Goal: Check status: Check status

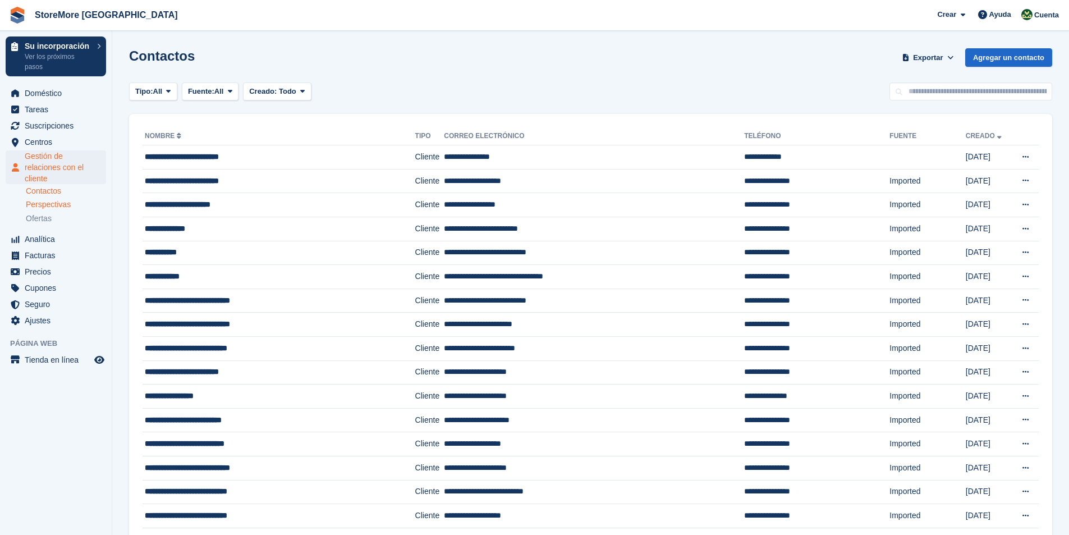
scroll to position [216, 0]
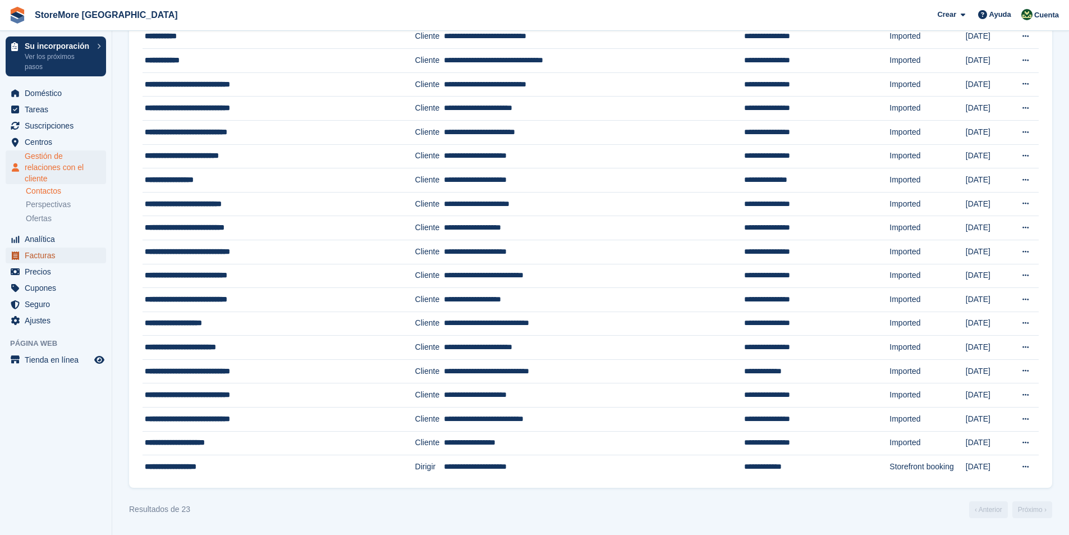
click at [45, 257] on span "Facturas" at bounding box center [58, 255] width 67 height 16
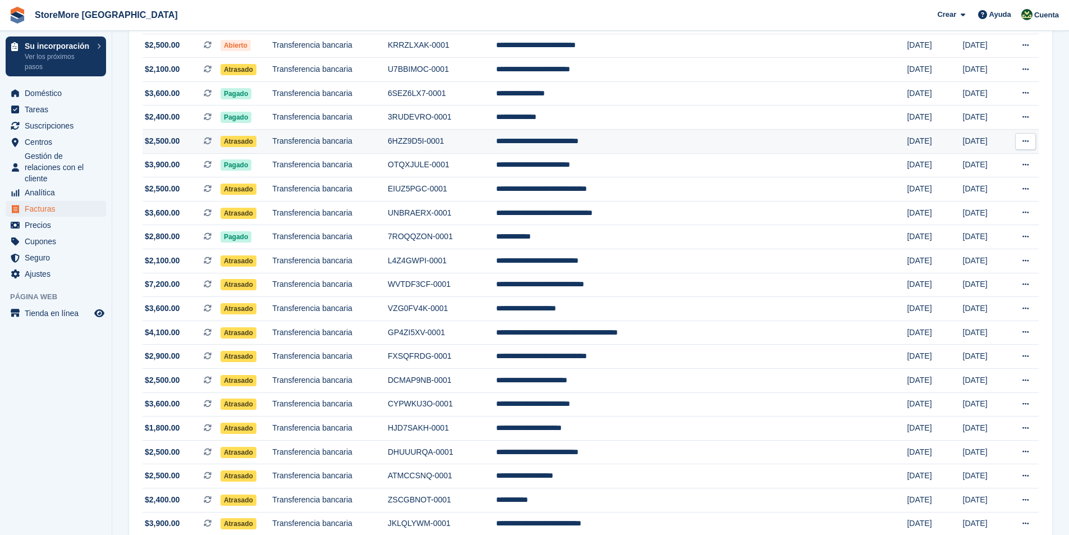
scroll to position [168, 0]
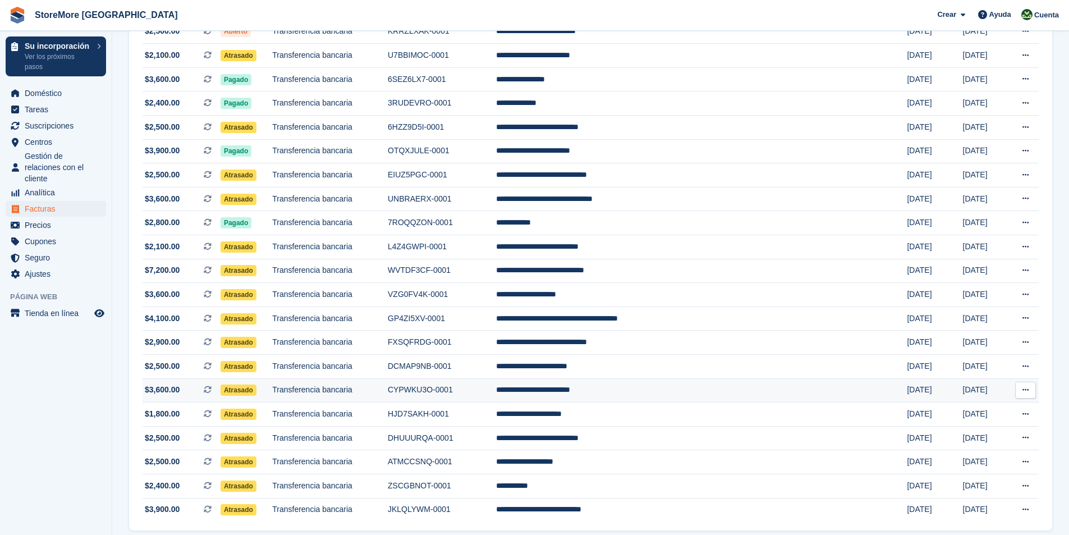
click at [256, 392] on span "Atrasado" at bounding box center [238, 389] width 36 height 11
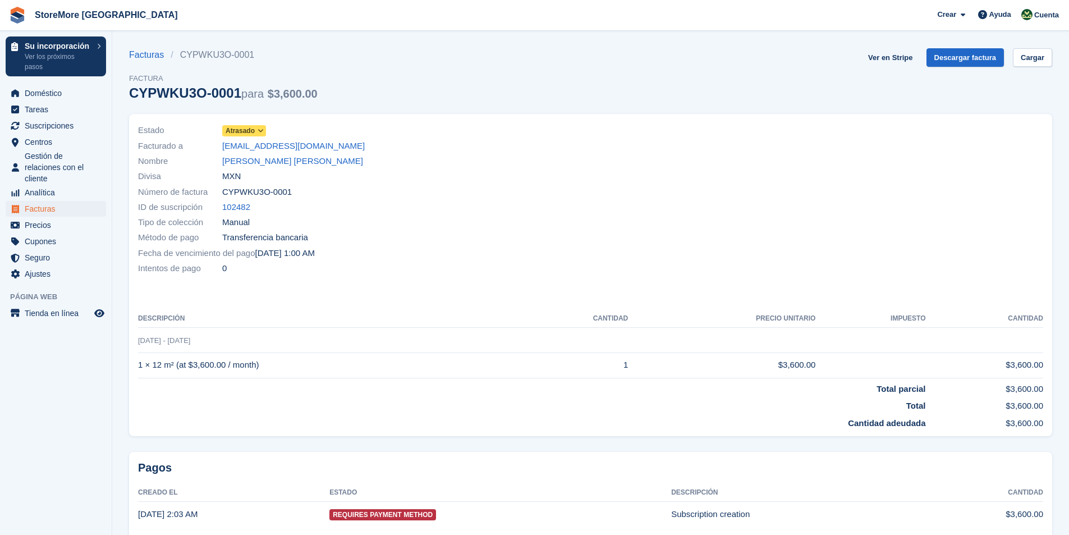
click at [243, 130] on span "Atrasado" at bounding box center [240, 131] width 29 height 10
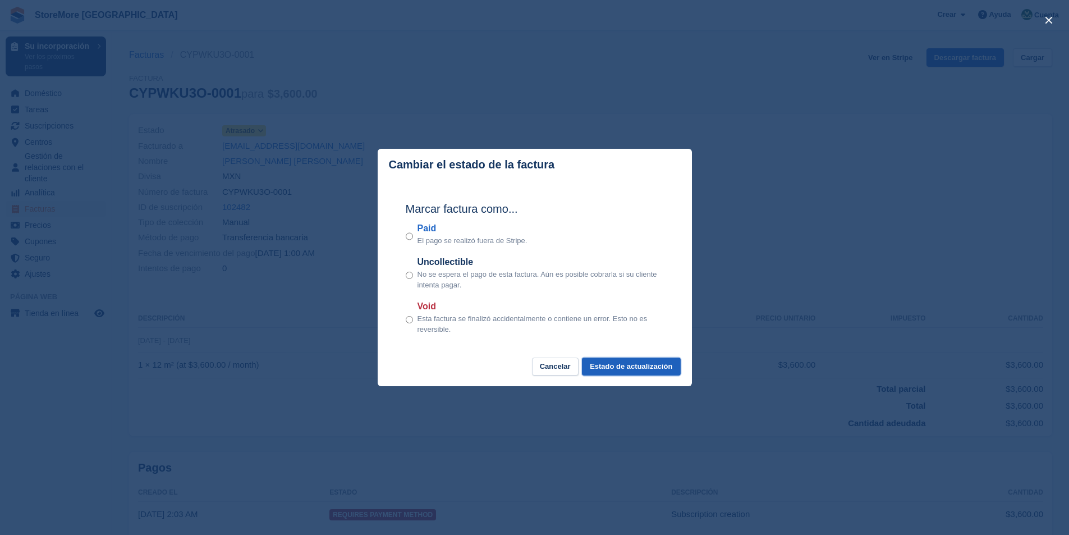
click at [656, 370] on button "Estado de actualización" at bounding box center [631, 366] width 98 height 19
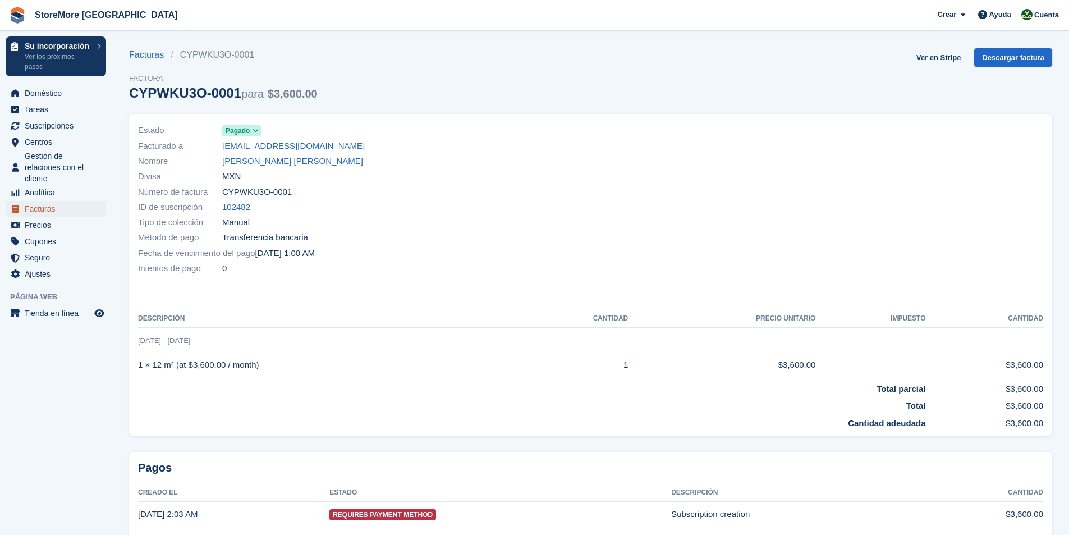
click at [43, 211] on span "Facturas" at bounding box center [58, 209] width 67 height 16
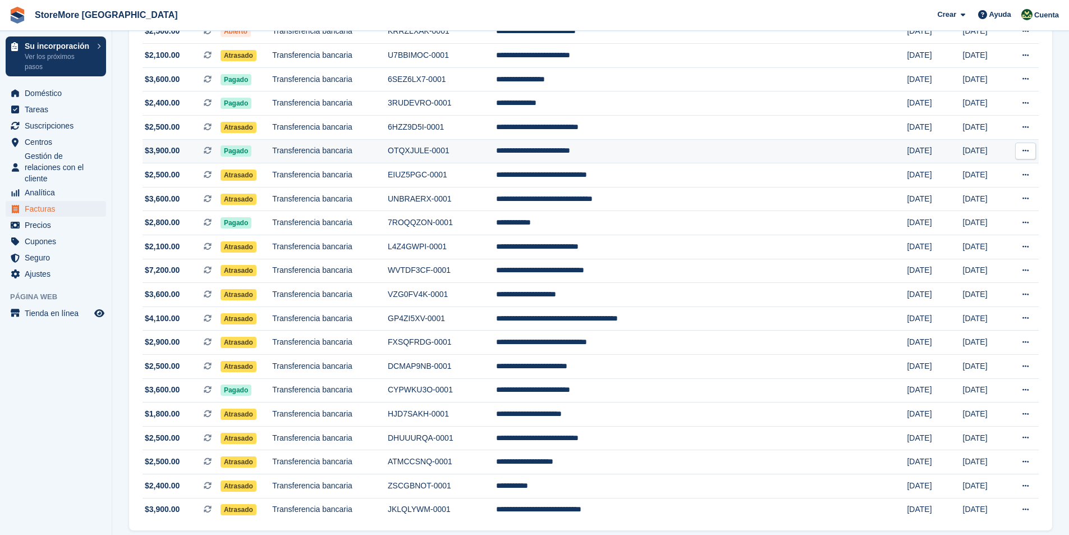
scroll to position [211, 0]
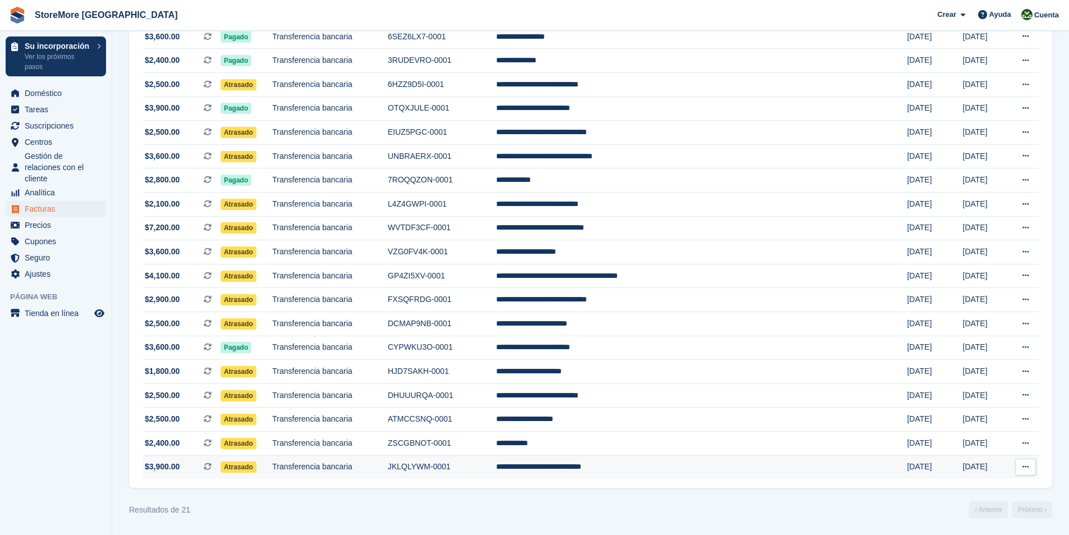
click at [256, 470] on span "Atrasado" at bounding box center [238, 466] width 36 height 11
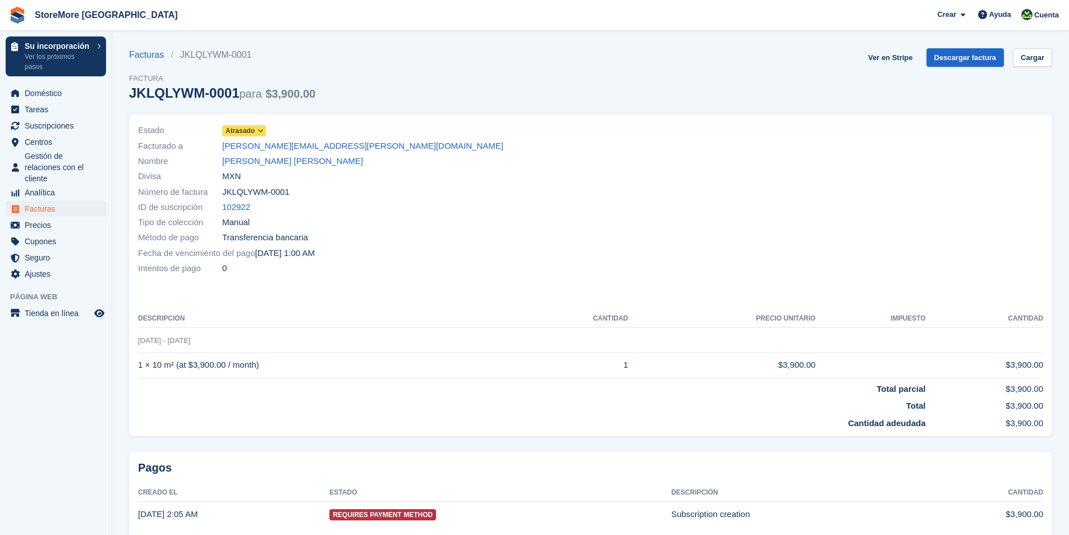
click at [240, 131] on span "Atrasado" at bounding box center [240, 131] width 29 height 10
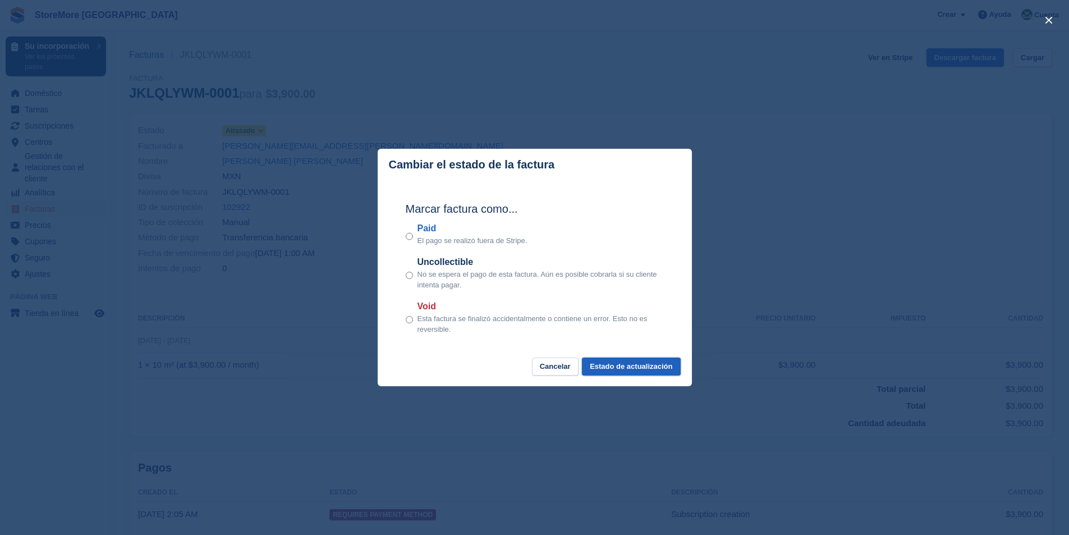
click at [633, 368] on button "Estado de actualización" at bounding box center [631, 366] width 98 height 19
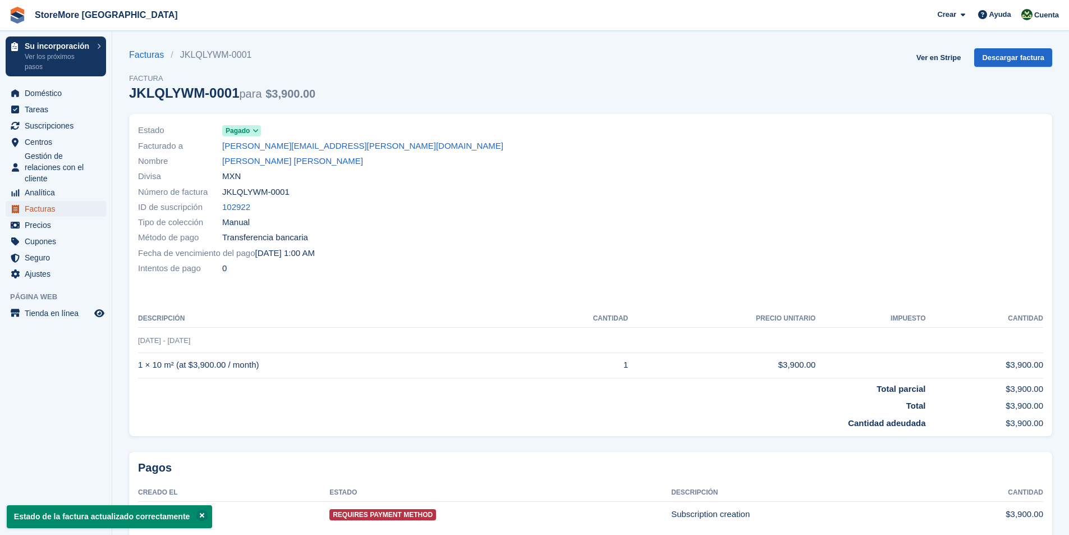
click at [42, 210] on span "Facturas" at bounding box center [58, 209] width 67 height 16
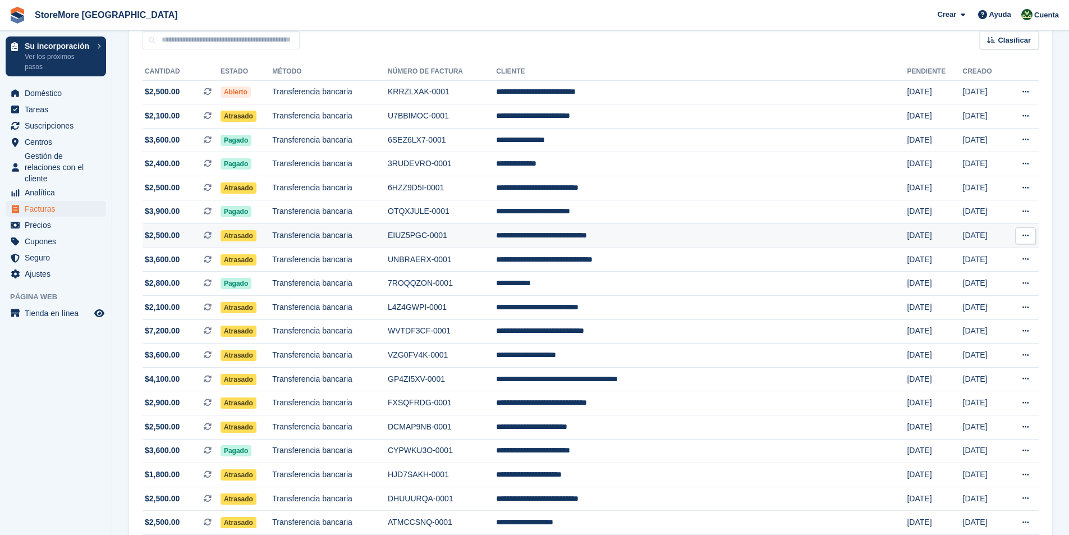
scroll to position [112, 0]
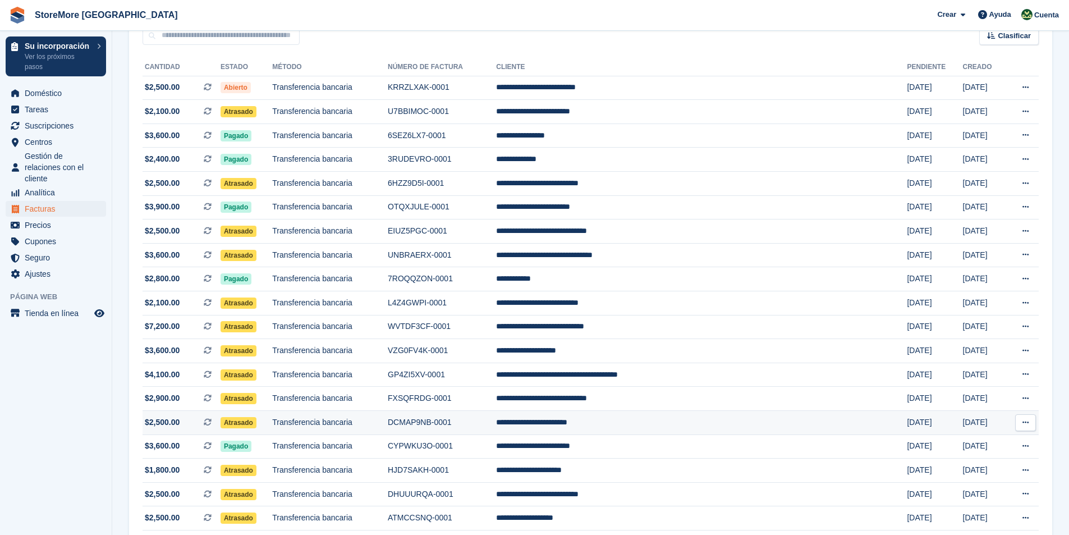
click at [256, 422] on span "Atrasado" at bounding box center [238, 422] width 36 height 11
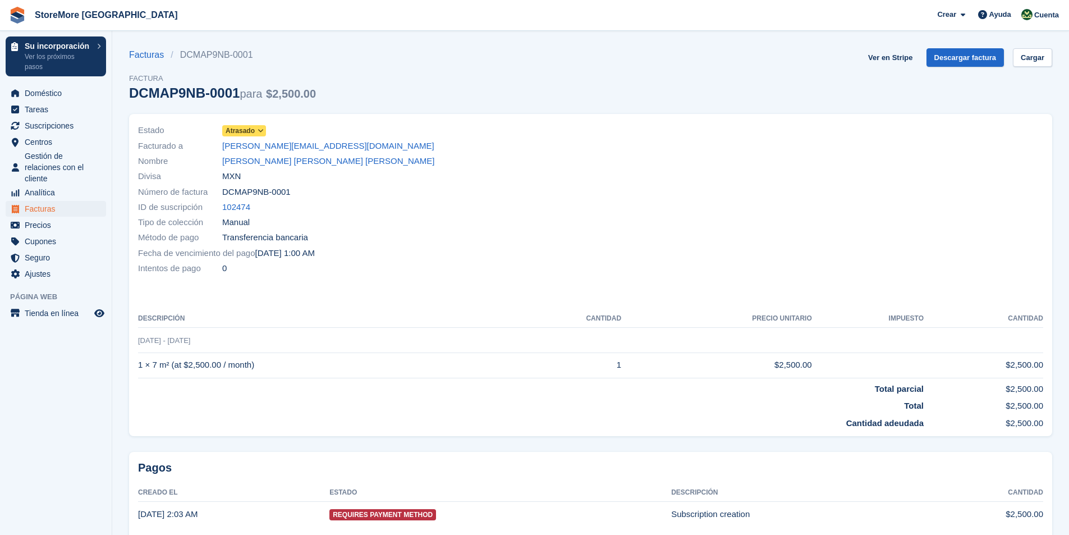
click at [236, 130] on span "Atrasado" at bounding box center [240, 131] width 29 height 10
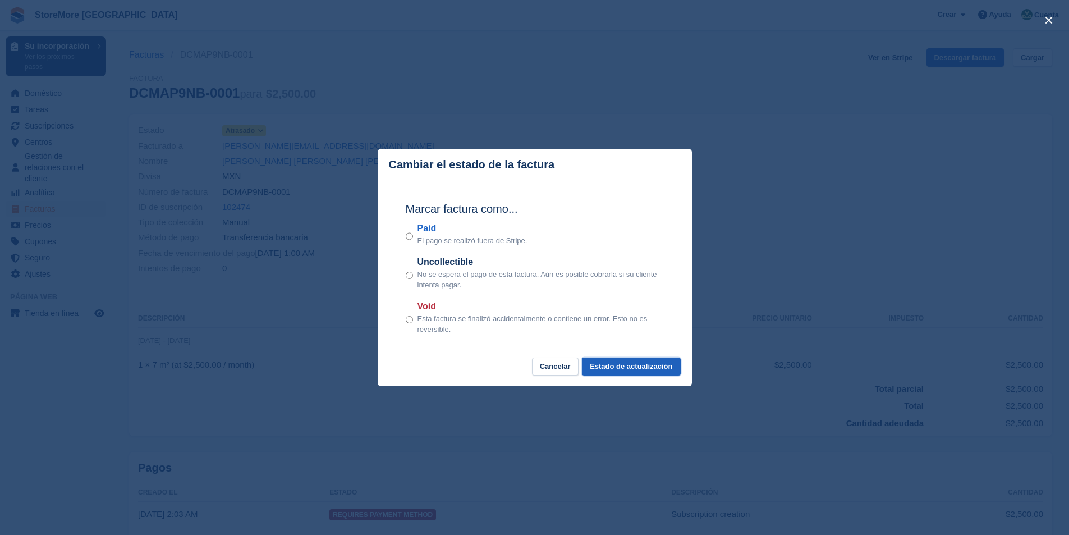
click at [633, 367] on button "Estado de actualización" at bounding box center [631, 366] width 98 height 19
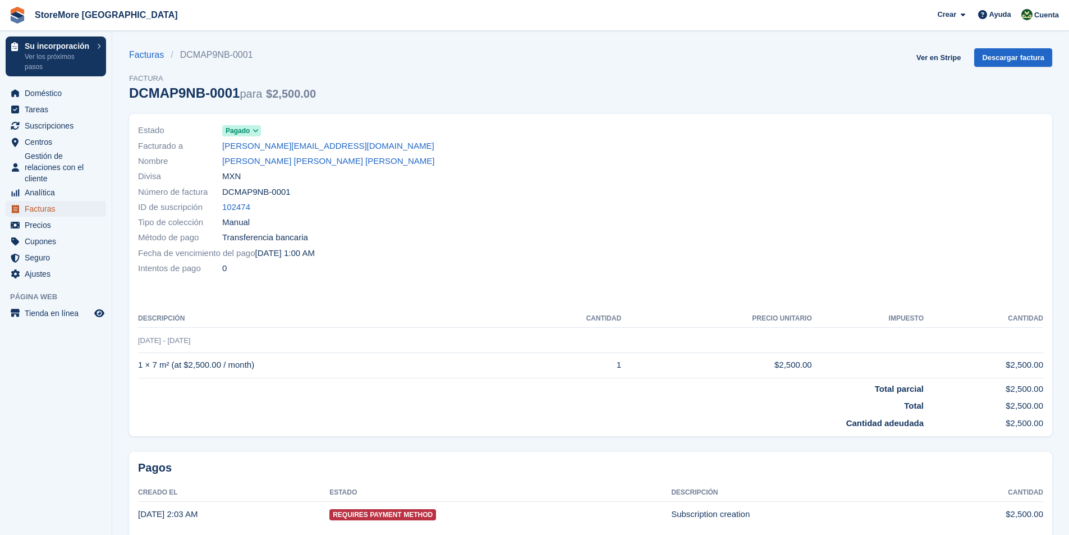
click at [47, 207] on span "Facturas" at bounding box center [58, 209] width 67 height 16
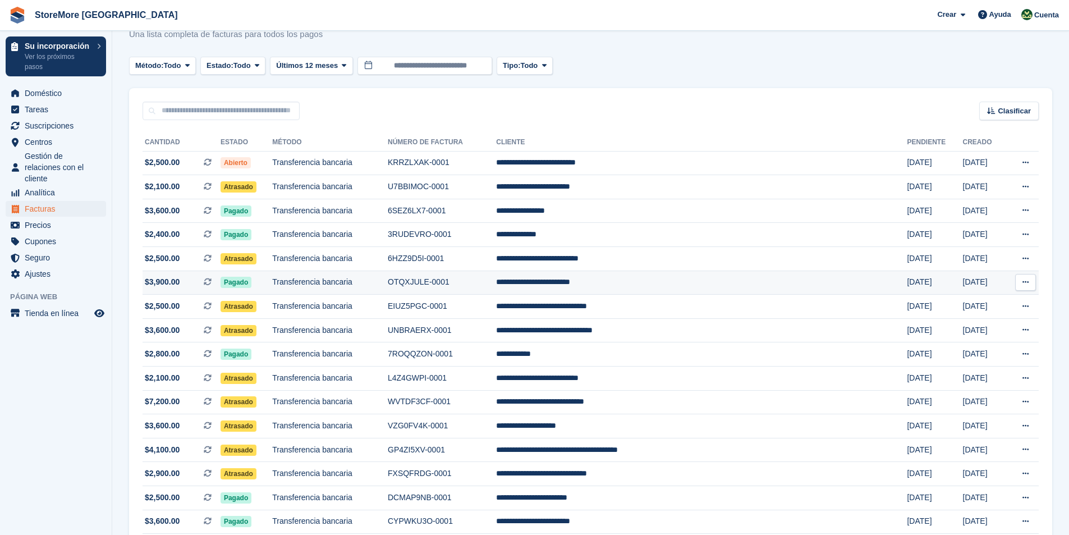
scroll to position [56, 0]
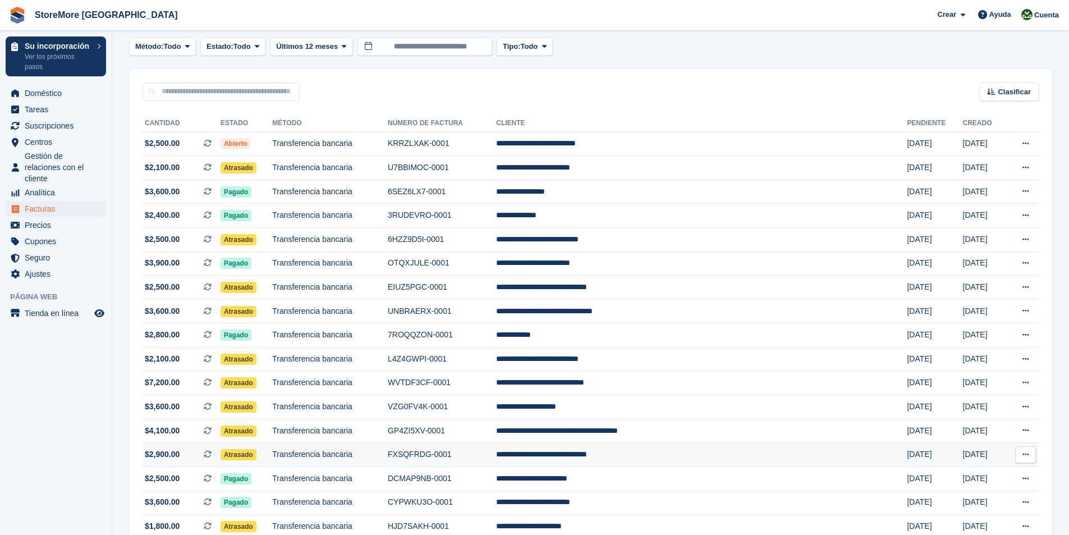
click at [256, 457] on span "Atrasado" at bounding box center [238, 454] width 36 height 11
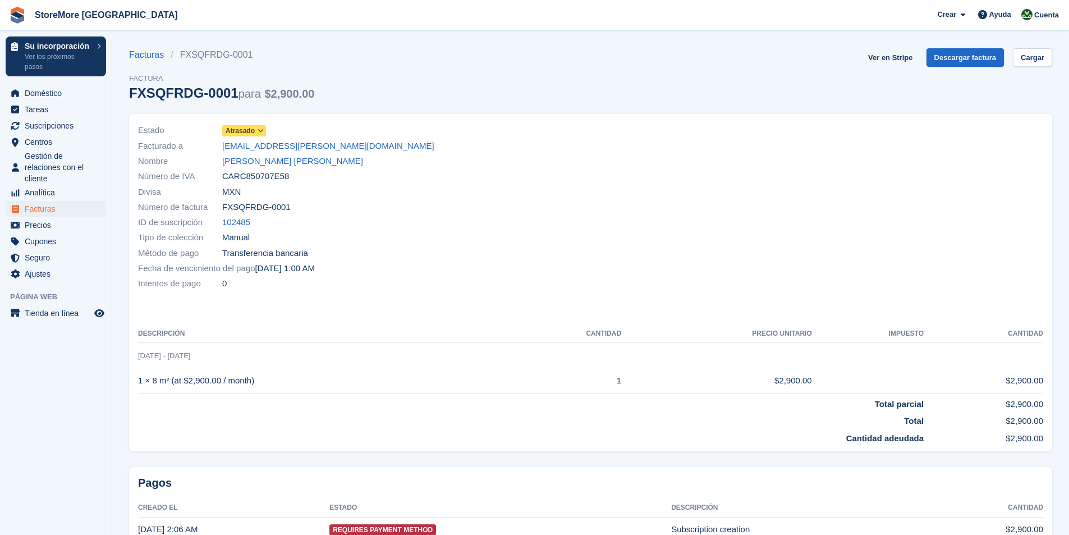
click at [247, 131] on span "Atrasado" at bounding box center [240, 131] width 29 height 10
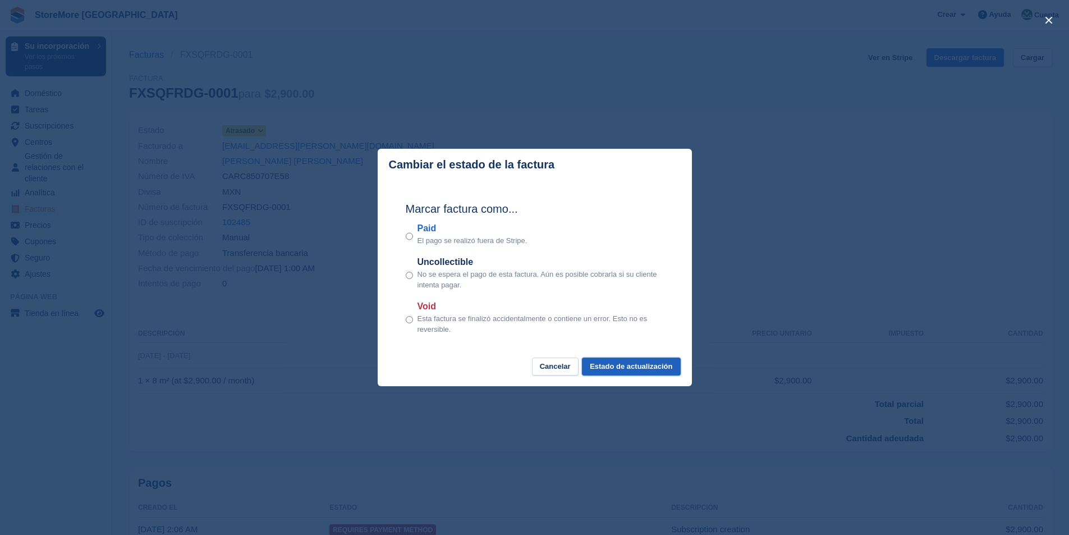
click at [643, 370] on button "Estado de actualización" at bounding box center [631, 366] width 98 height 19
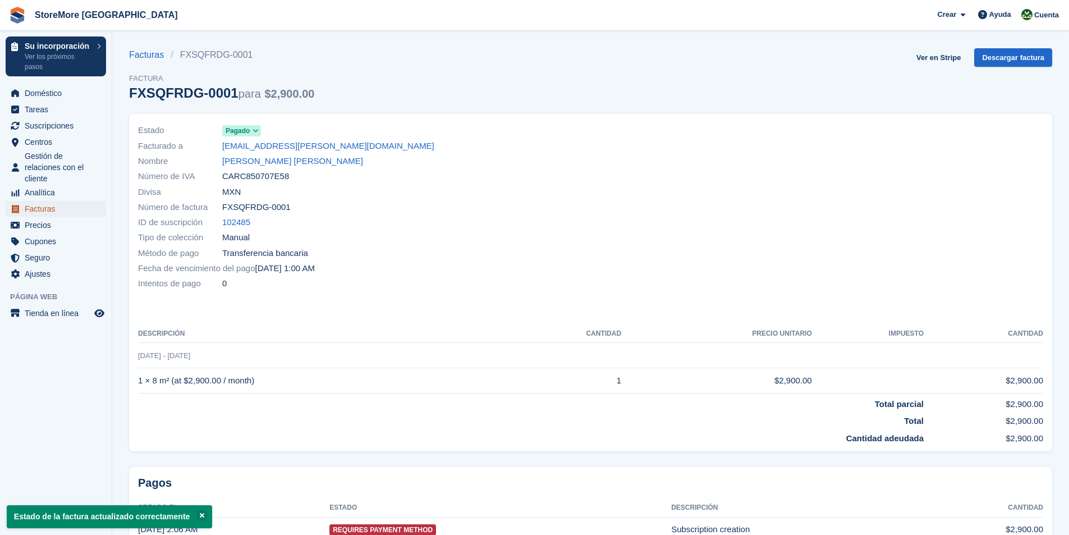
click at [40, 208] on span "Facturas" at bounding box center [58, 209] width 67 height 16
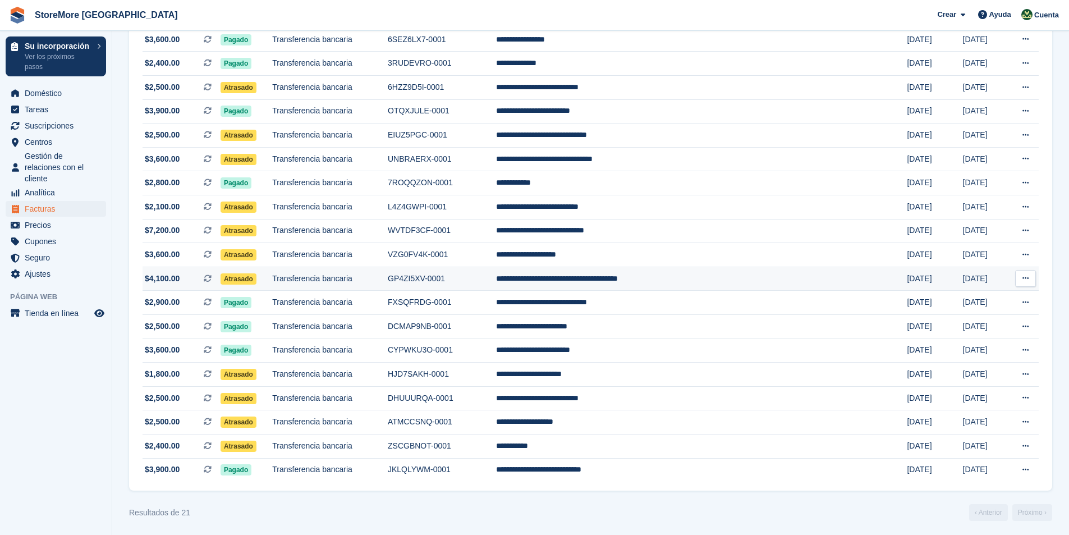
scroll to position [211, 0]
